Goal: Transaction & Acquisition: Download file/media

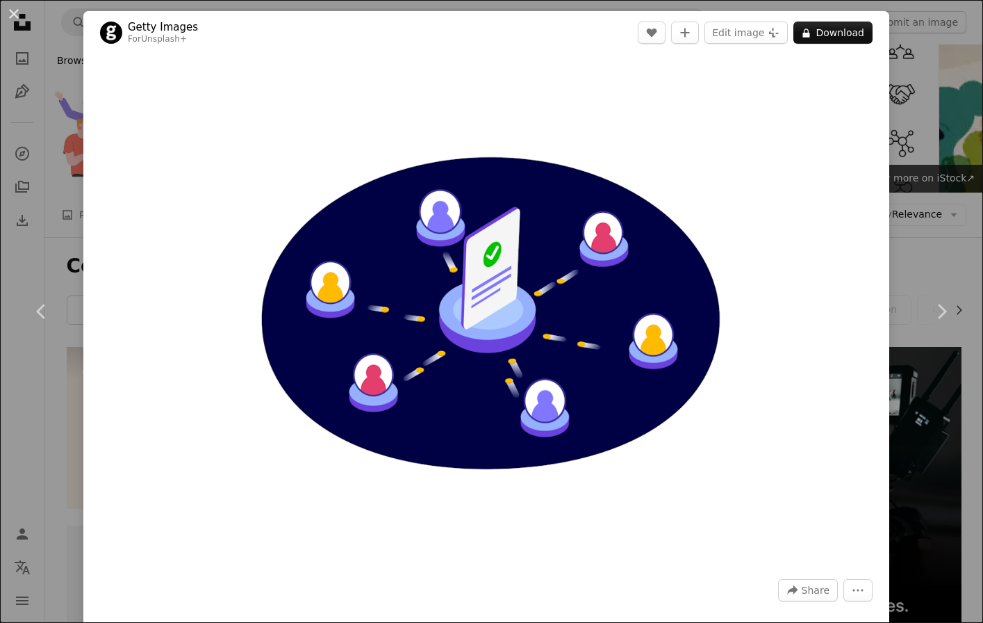
scroll to position [2799, 0]
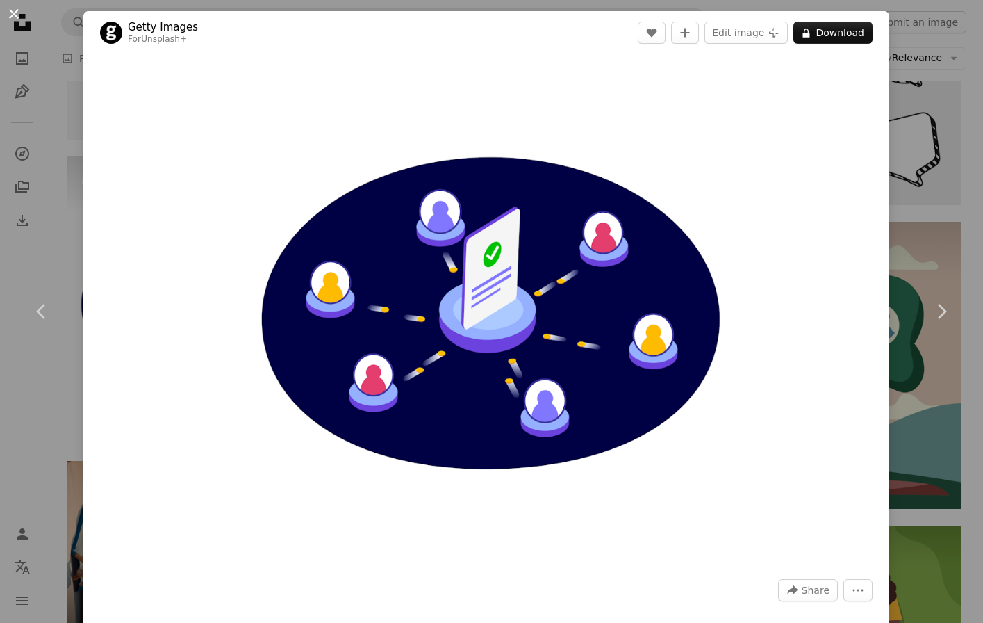
click at [17, 12] on button "An X shape" at bounding box center [14, 14] width 17 height 17
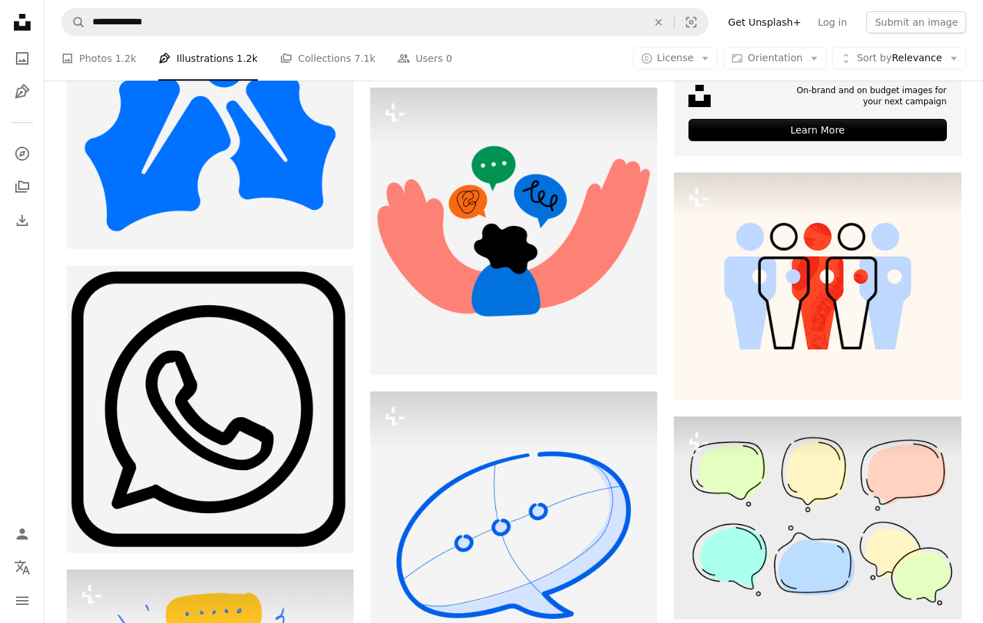
scroll to position [562, 0]
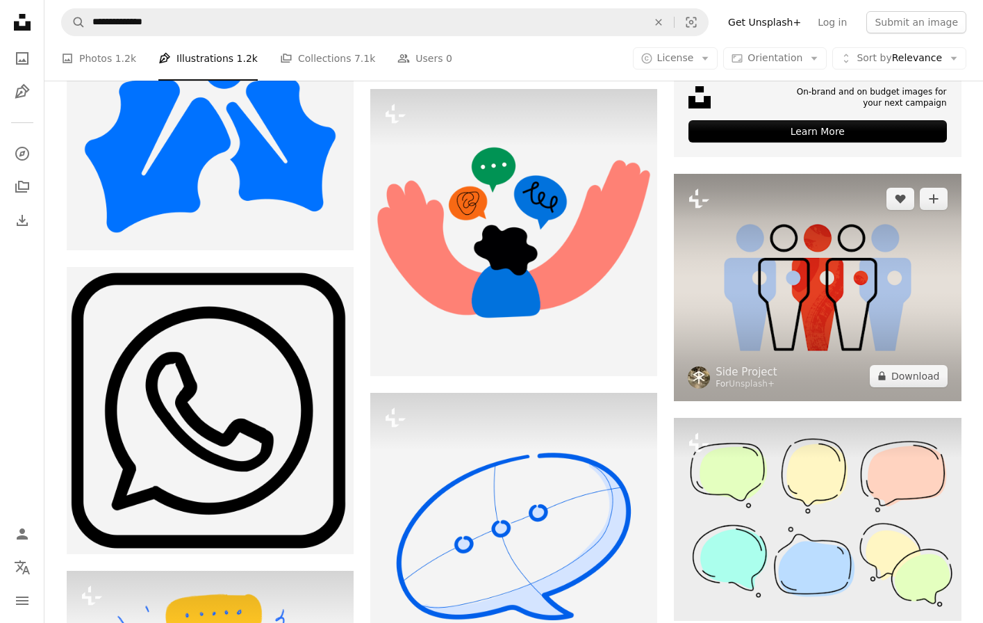
click at [744, 274] on img at bounding box center [817, 287] width 287 height 227
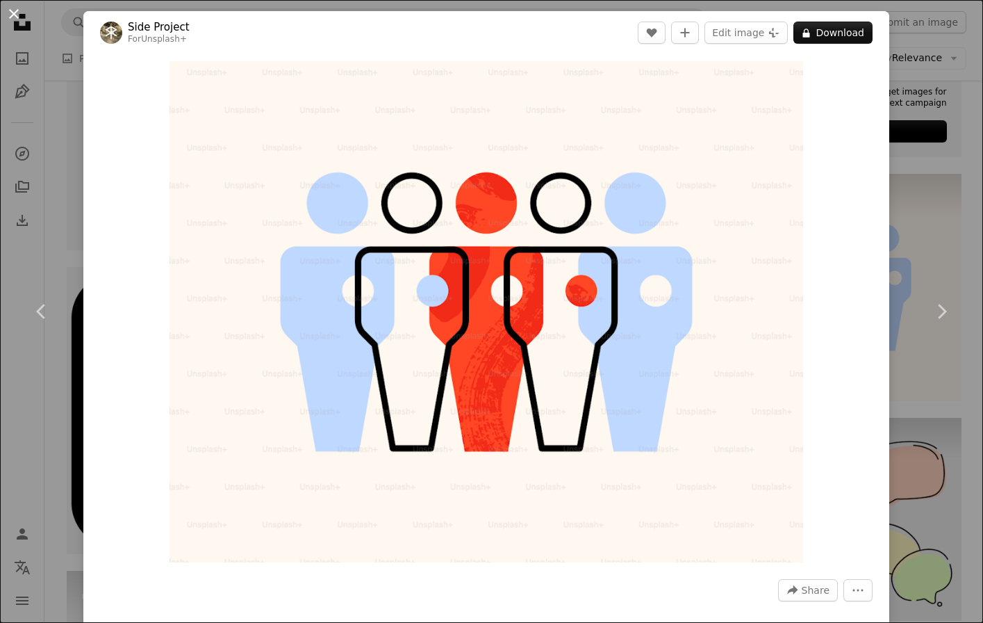
click at [19, 16] on button "An X shape" at bounding box center [14, 14] width 17 height 17
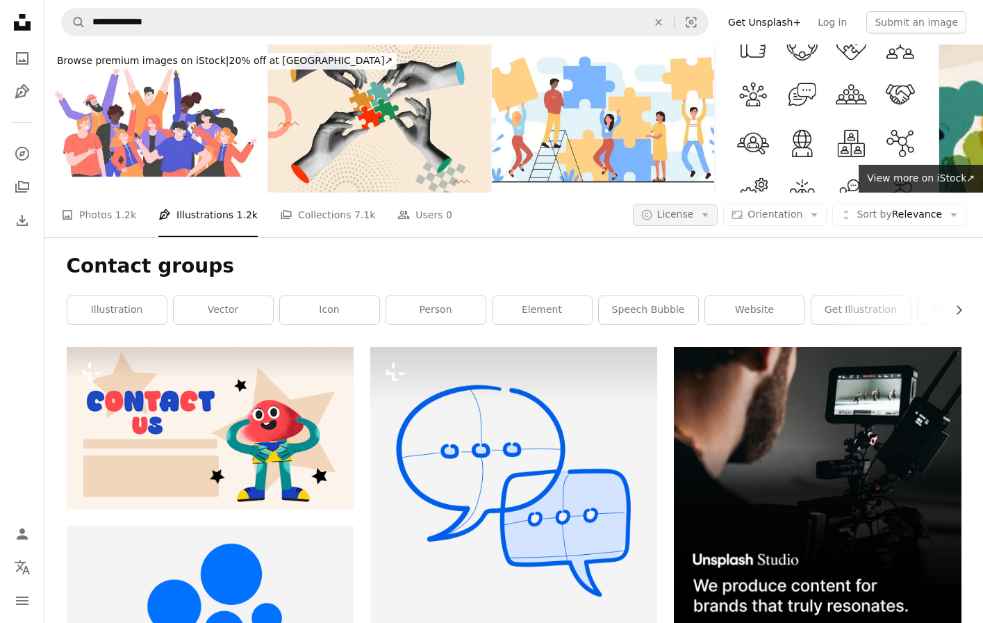
click at [700, 218] on button "A copyright icon © License Arrow down" at bounding box center [675, 215] width 85 height 22
click at [682, 319] on span "Free" at bounding box center [711, 326] width 85 height 14
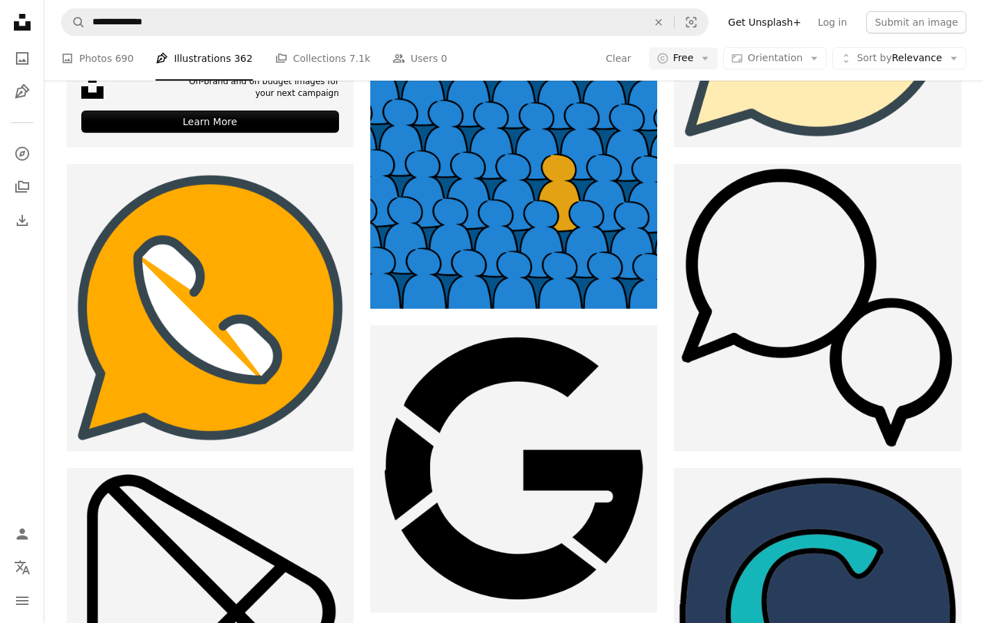
scroll to position [3612, 0]
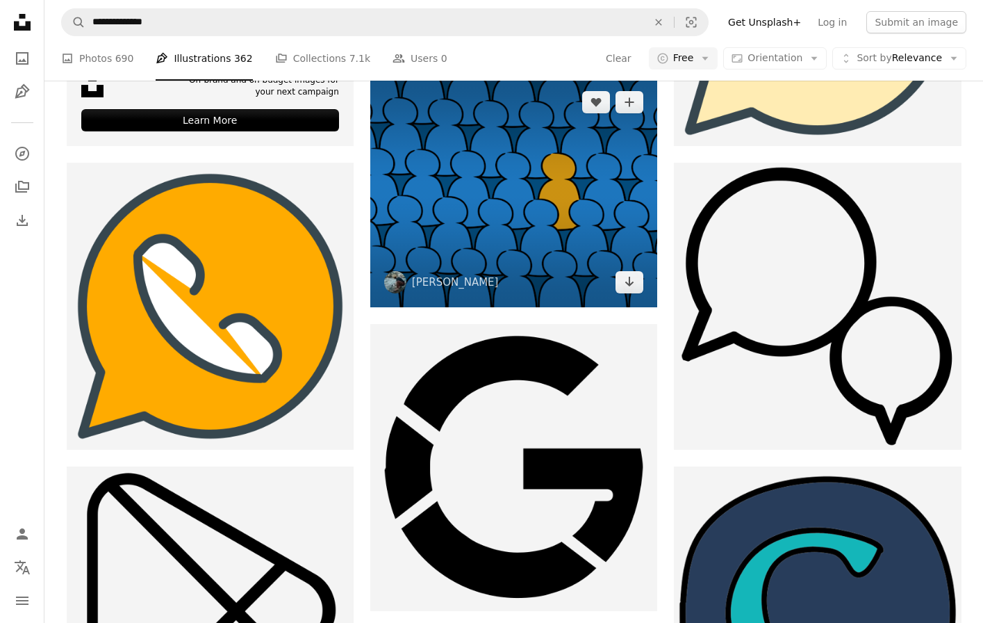
click at [530, 147] on img at bounding box center [513, 192] width 287 height 230
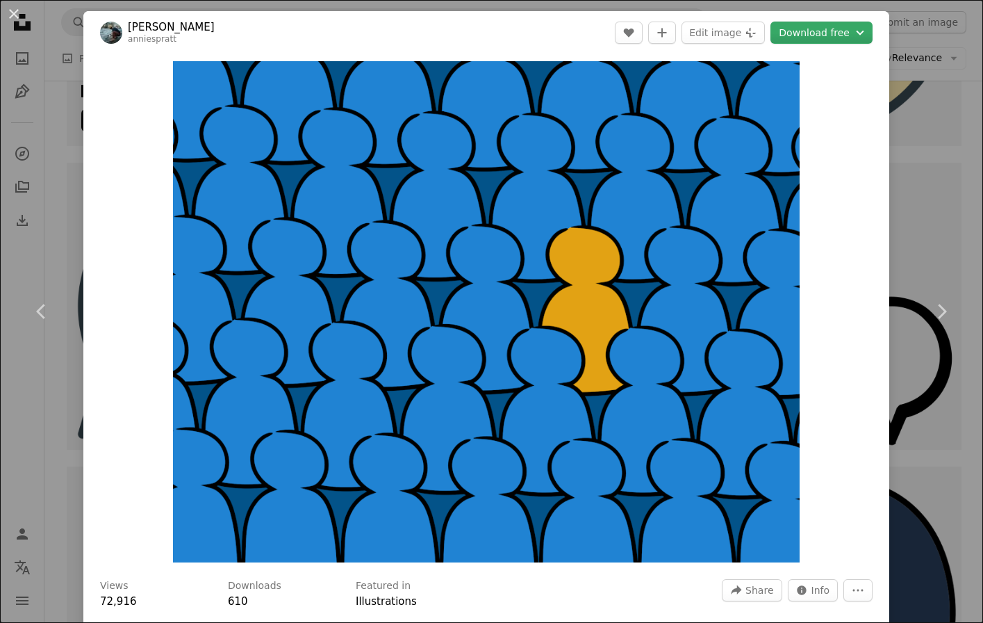
click at [850, 31] on button "Download free Chevron down" at bounding box center [822, 33] width 102 height 22
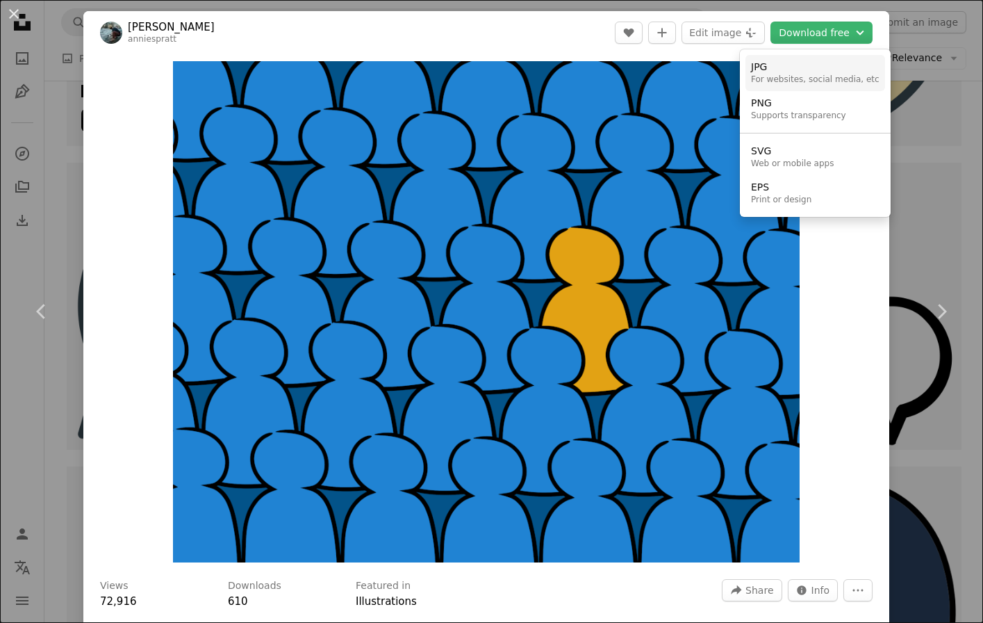
click at [817, 73] on div "JPG" at bounding box center [815, 67] width 129 height 14
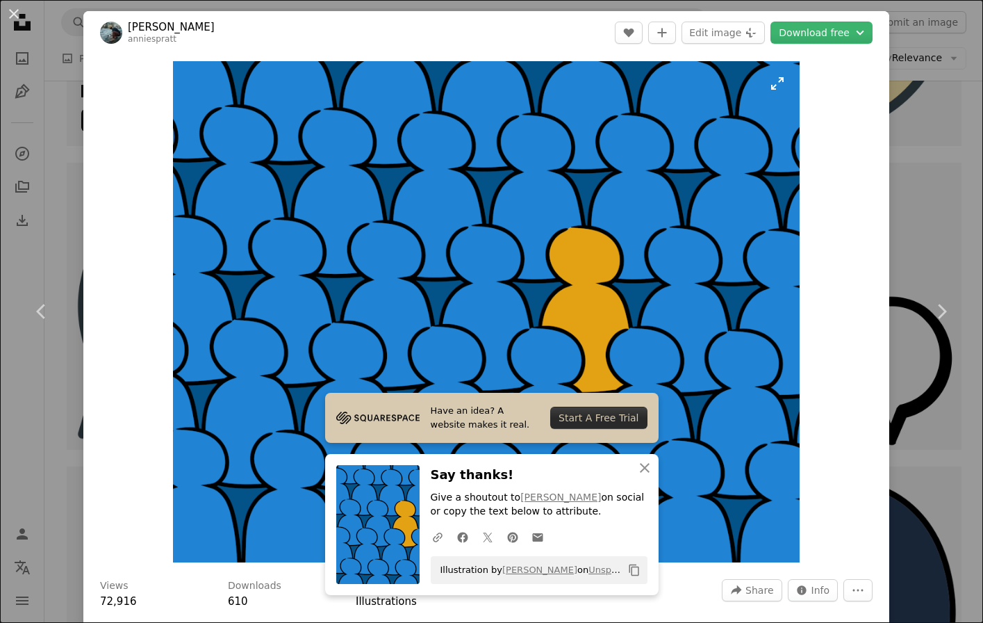
scroll to position [20, 0]
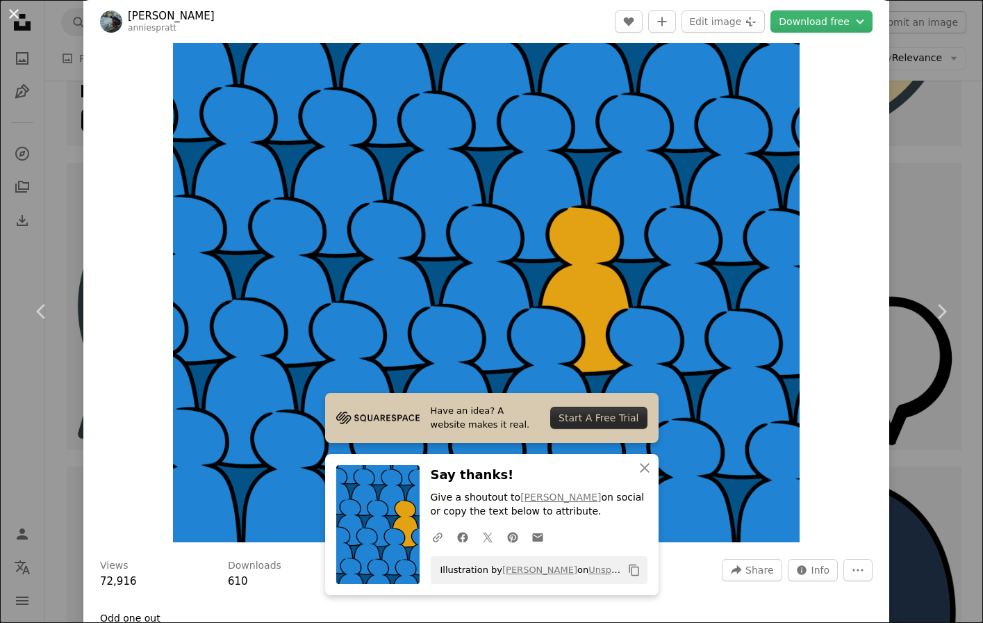
click at [14, 10] on button "An X shape" at bounding box center [14, 14] width 17 height 17
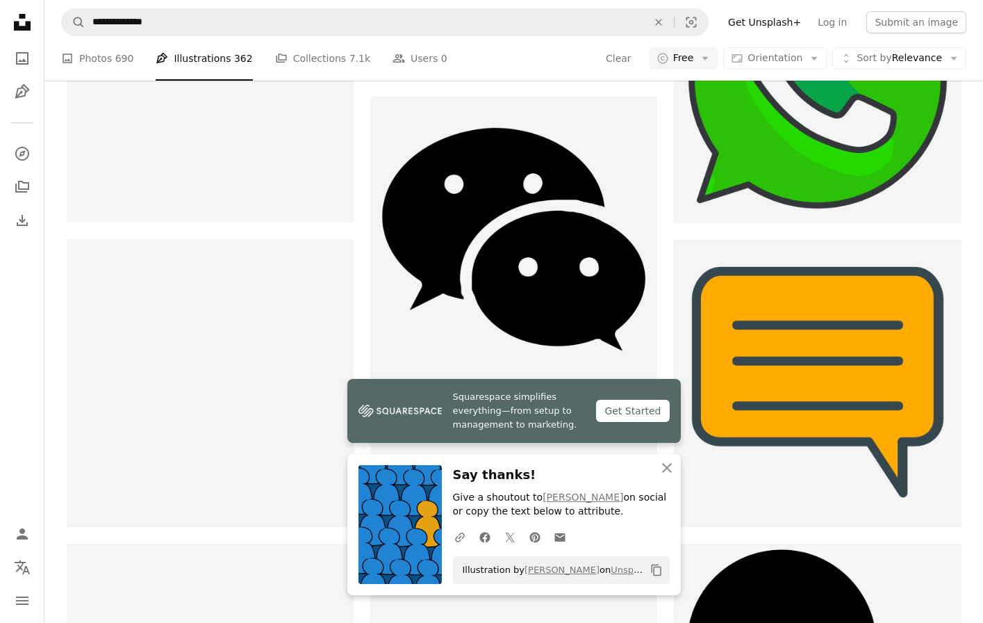
scroll to position [4447, 0]
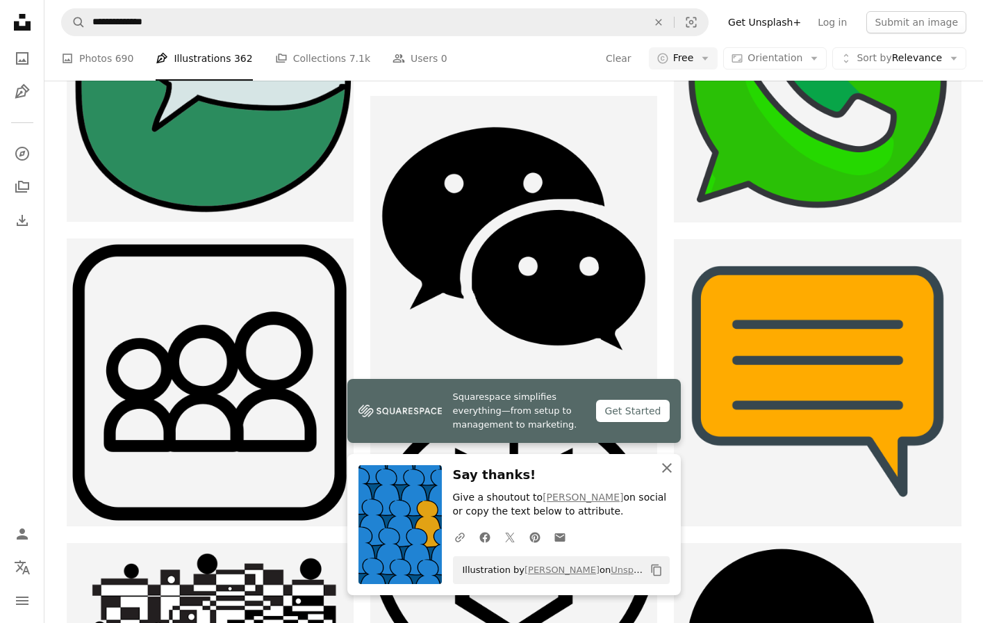
click at [667, 468] on icon "An X shape" at bounding box center [667, 467] width 17 height 17
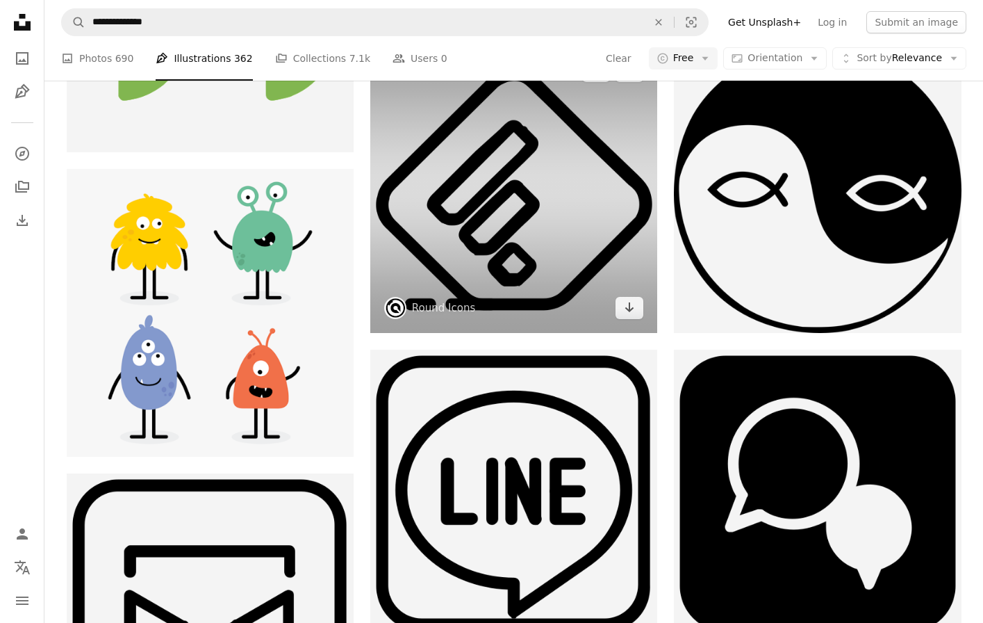
scroll to position [21707, 0]
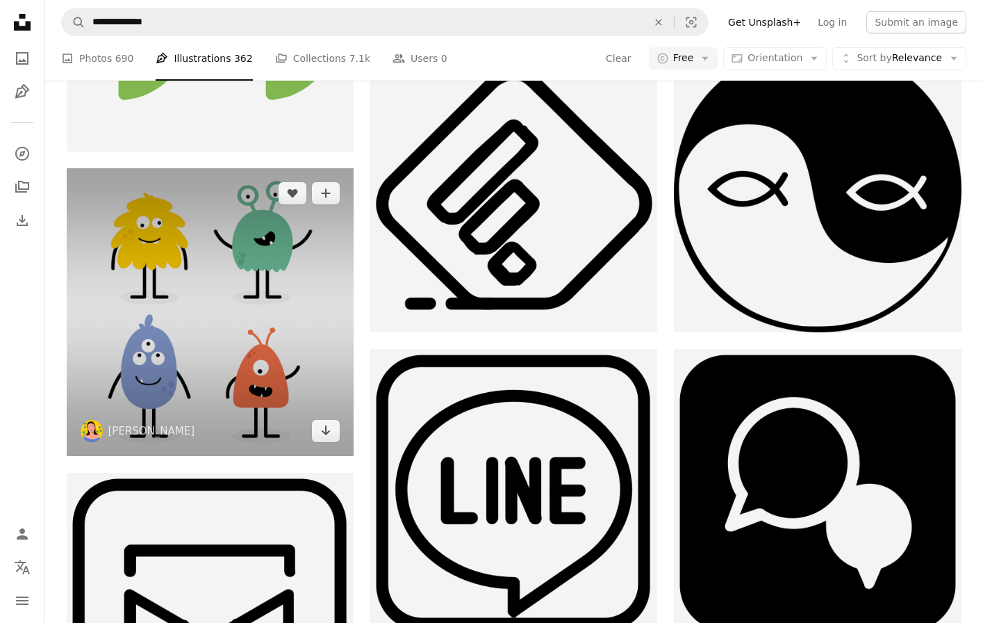
click at [134, 356] on img at bounding box center [210, 311] width 287 height 287
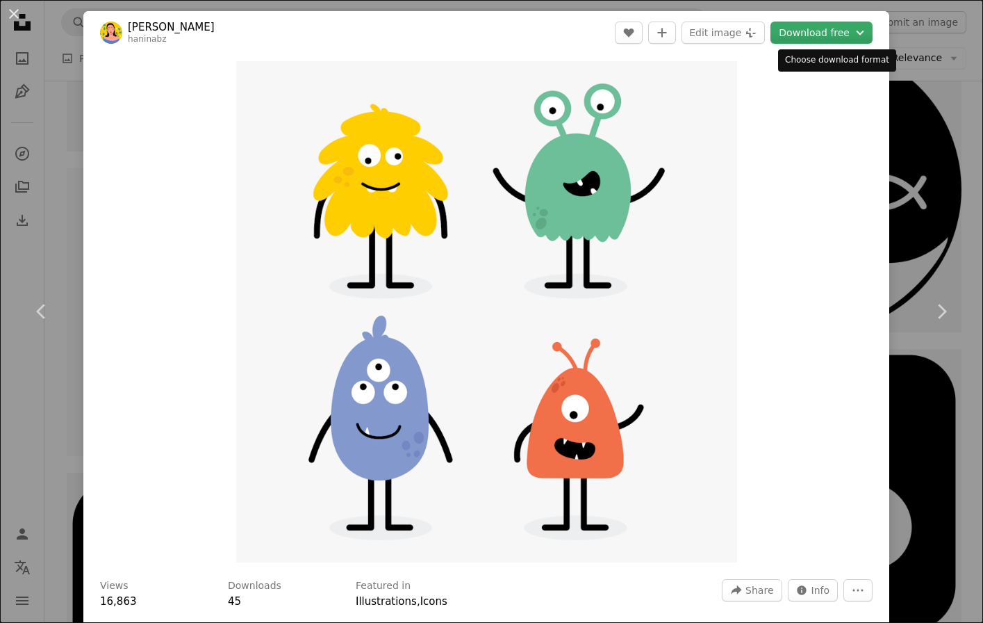
click at [848, 38] on button "Download free Chevron down" at bounding box center [822, 33] width 102 height 22
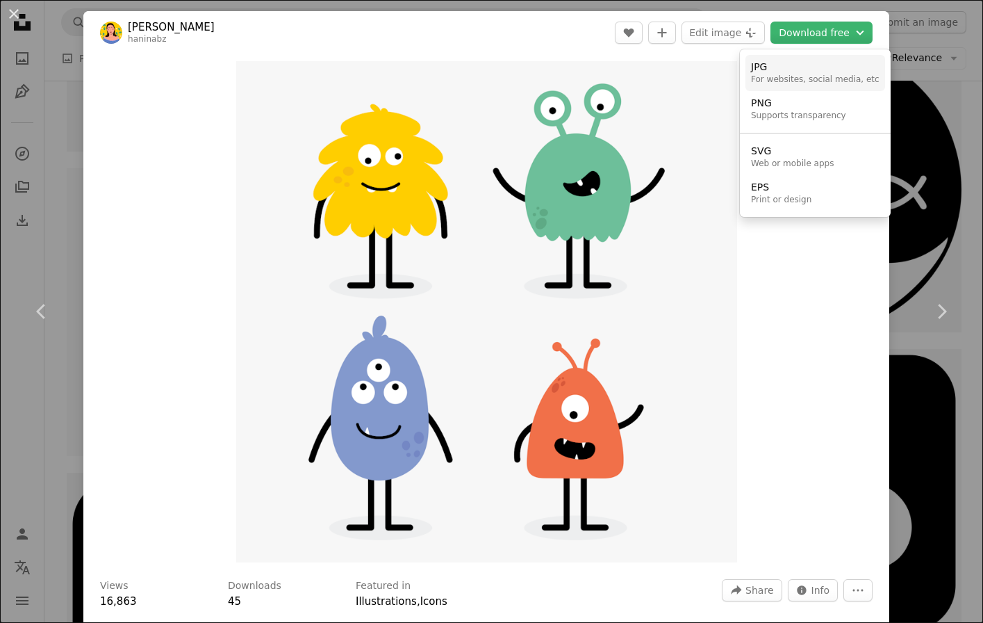
click at [787, 80] on div "For websites, social media, etc" at bounding box center [815, 79] width 129 height 11
